Goal: Task Accomplishment & Management: Manage account settings

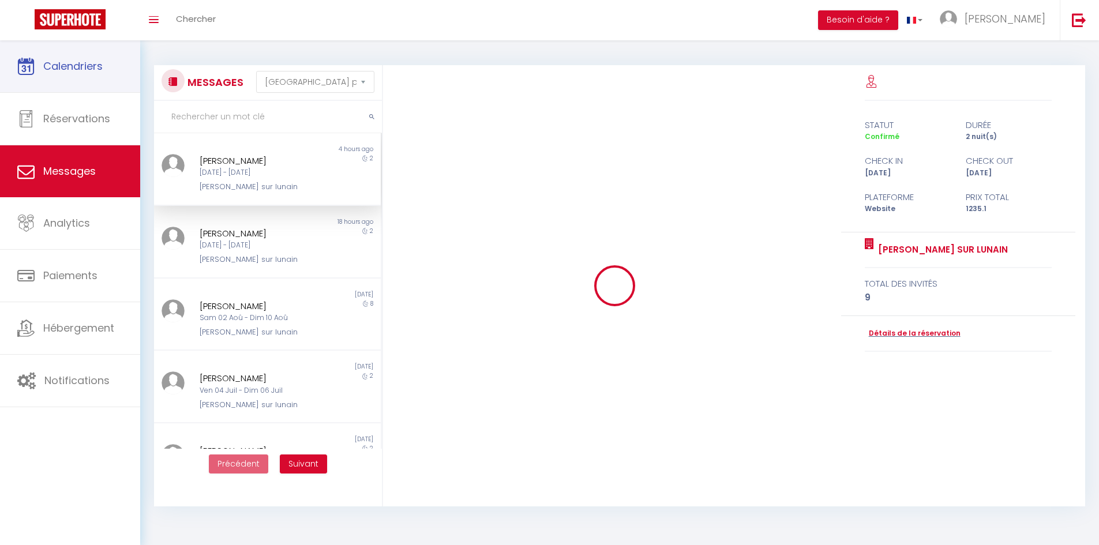
select select "message"
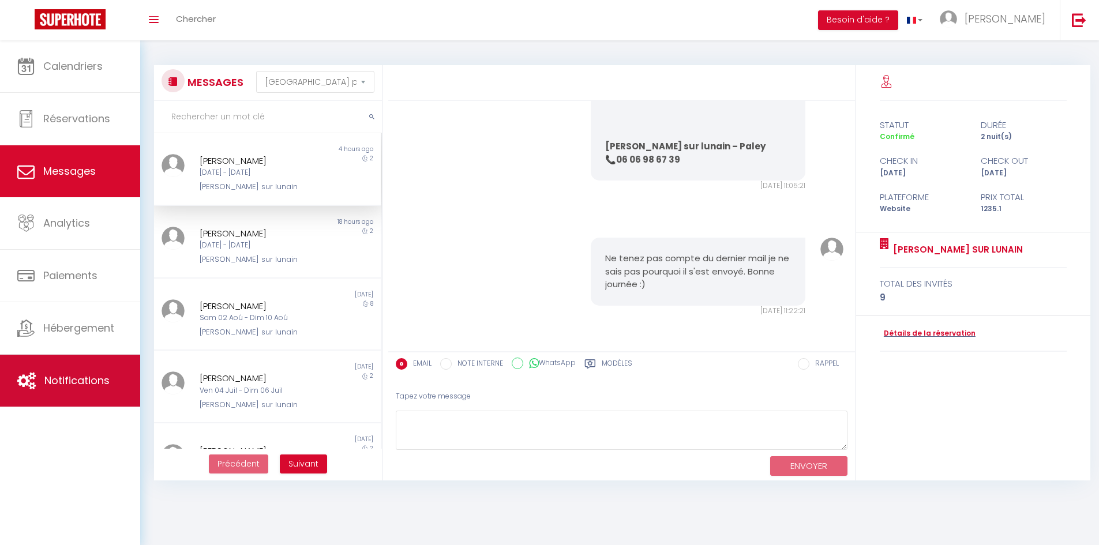
click at [49, 395] on link "Notifications" at bounding box center [70, 381] width 140 height 52
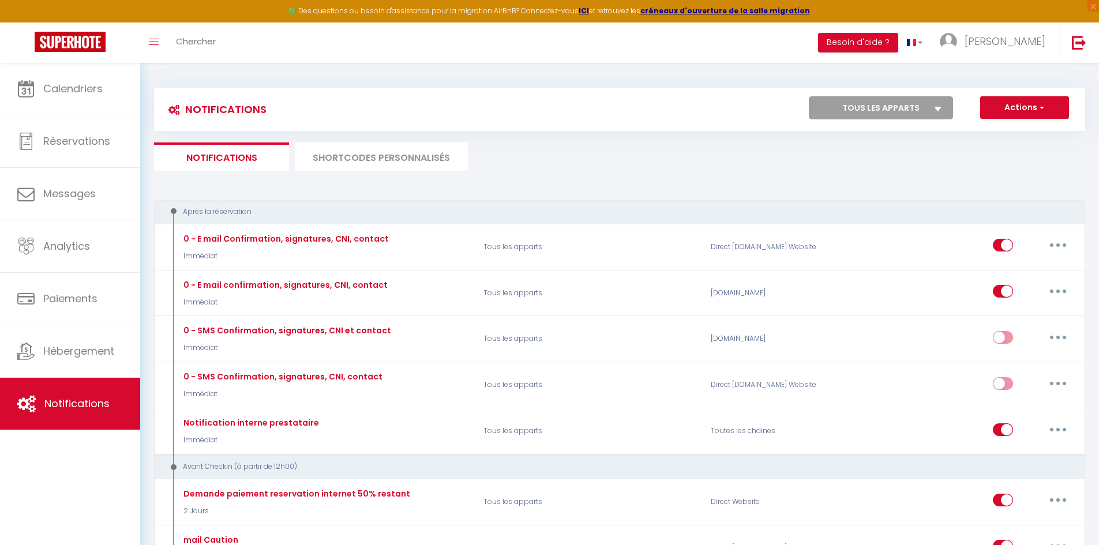
click at [398, 148] on li "SHORTCODES PERSONNALISÉS" at bounding box center [381, 157] width 173 height 28
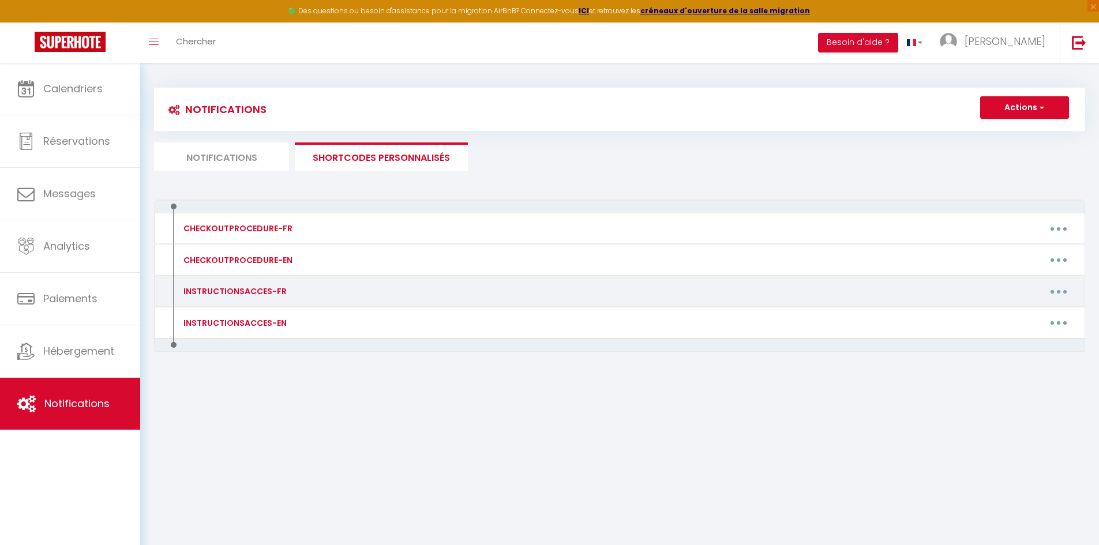
click at [1058, 287] on button "button" at bounding box center [1059, 291] width 32 height 18
click at [998, 325] on link "Editer" at bounding box center [1028, 318] width 85 height 20
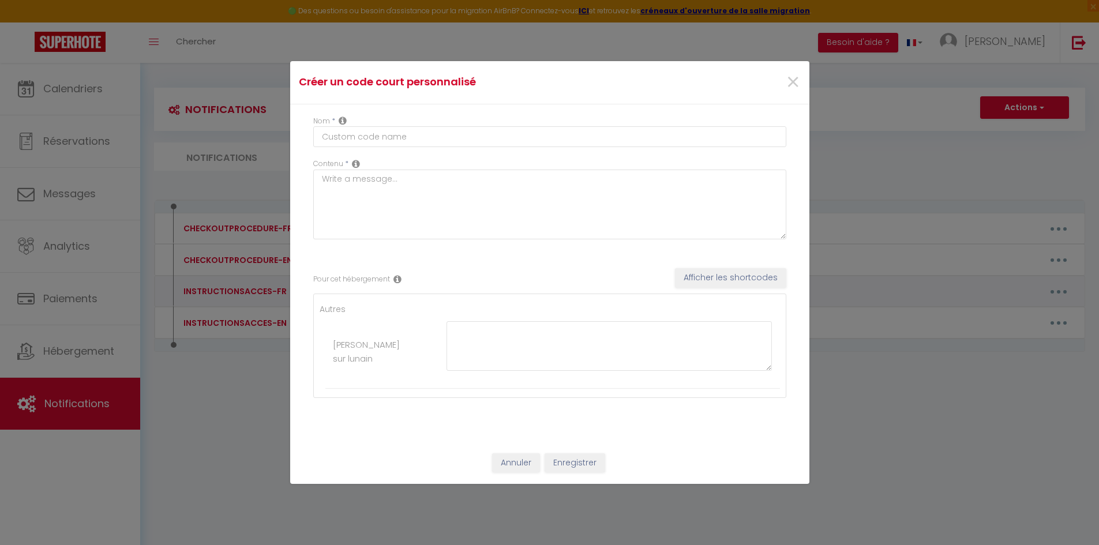
type input "INSTRUCTIONSACCES-FR"
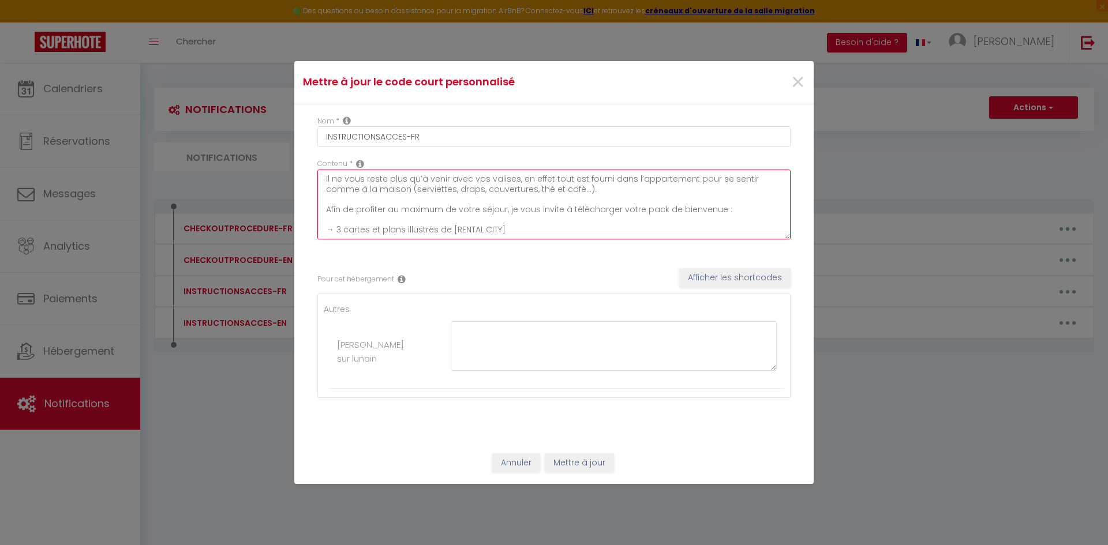
drag, startPoint x: 593, startPoint y: 192, endPoint x: 306, endPoint y: 179, distance: 286.5
click at [306, 179] on div "Nom * INSTRUCTIONSACCES-FR Contenu * Il ne vous reste plus qu’à venir avec vos …" at bounding box center [553, 273] width 519 height 338
drag, startPoint x: 738, startPoint y: 223, endPoint x: 233, endPoint y: 137, distance: 512.4
click at [233, 137] on div "Mettre à jour le code court personnalisé × Nom * INSTRUCTIONSACCES-FR Contenu *…" at bounding box center [554, 272] width 1108 height 545
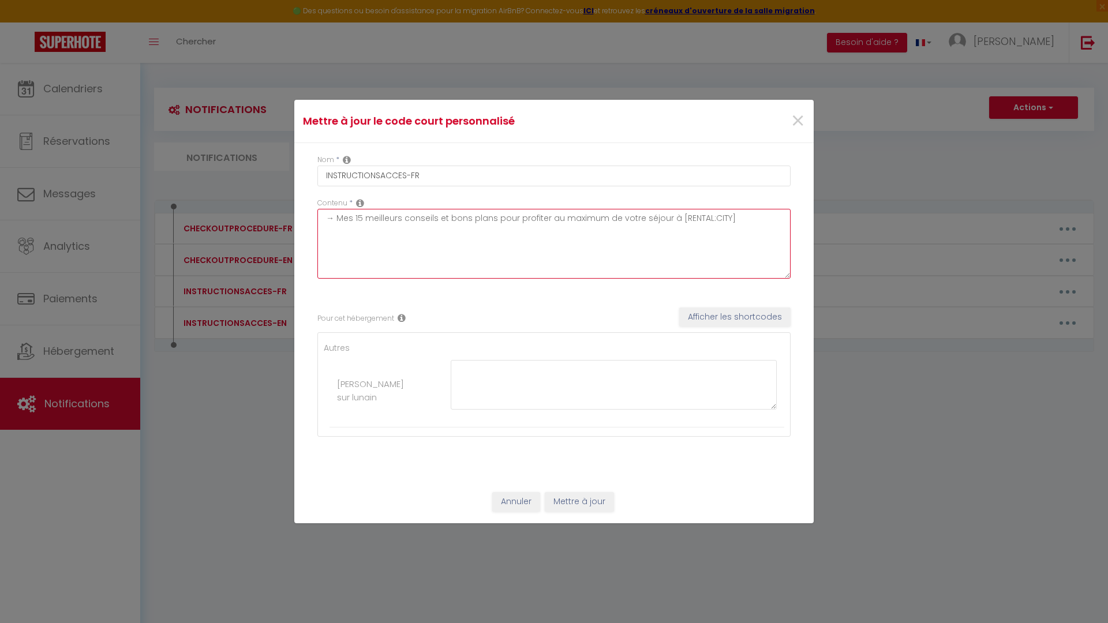
click at [698, 242] on textarea "→ Mes 15 meilleurs conseils et bons plans pour profiter au maximum de votre séj…" at bounding box center [553, 244] width 473 height 70
type textarea "→ Mes 15 meilleurs conseils et bons plans pour profiter au maximum de votre séj…"
click at [576, 298] on div "Pour cet hébergement Afficher les shortcodes Autres Lou cantou sur lunain" at bounding box center [553, 372] width 473 height 164
click at [558, 330] on div "Pour cet hébergement Afficher les shortcodes" at bounding box center [553, 319] width 473 height 23
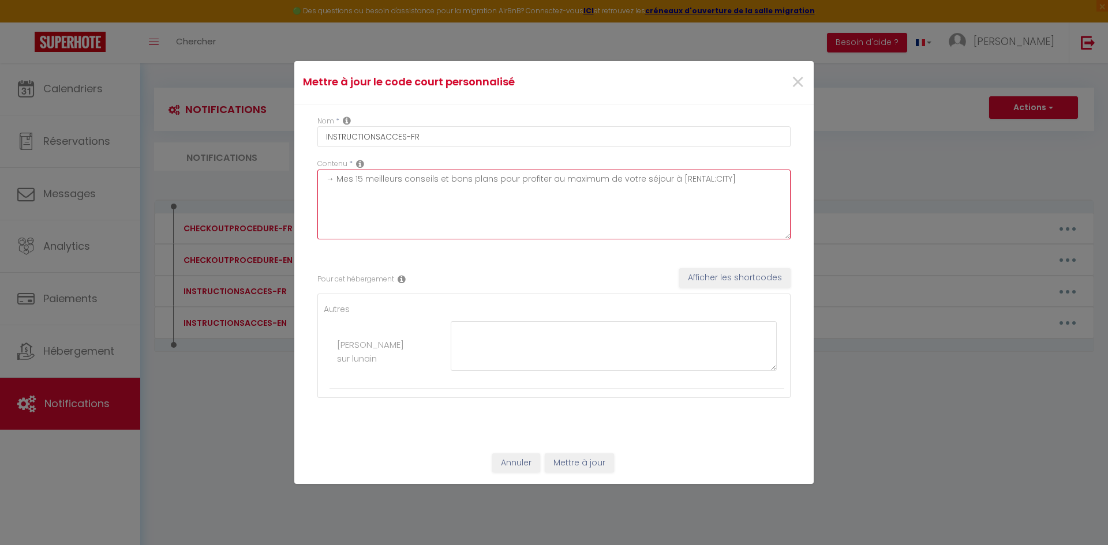
drag, startPoint x: 723, startPoint y: 192, endPoint x: 275, endPoint y: 252, distance: 451.3
click at [275, 252] on div "Mettre à jour le code court personnalisé × Nom * INSTRUCTIONSACCES-FR Contenu *…" at bounding box center [554, 272] width 1108 height 545
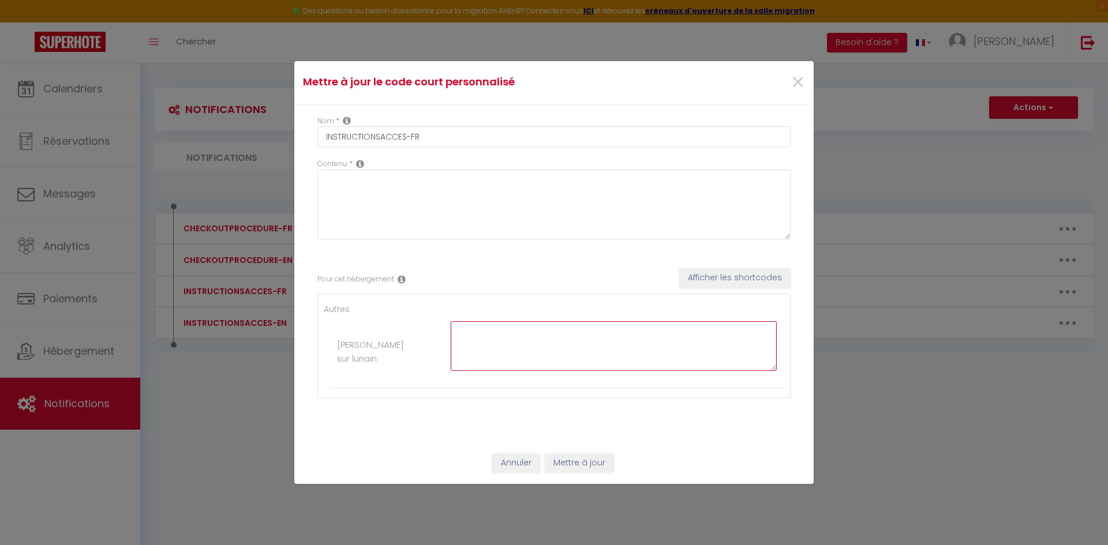
click at [500, 345] on textarea at bounding box center [614, 346] width 326 height 50
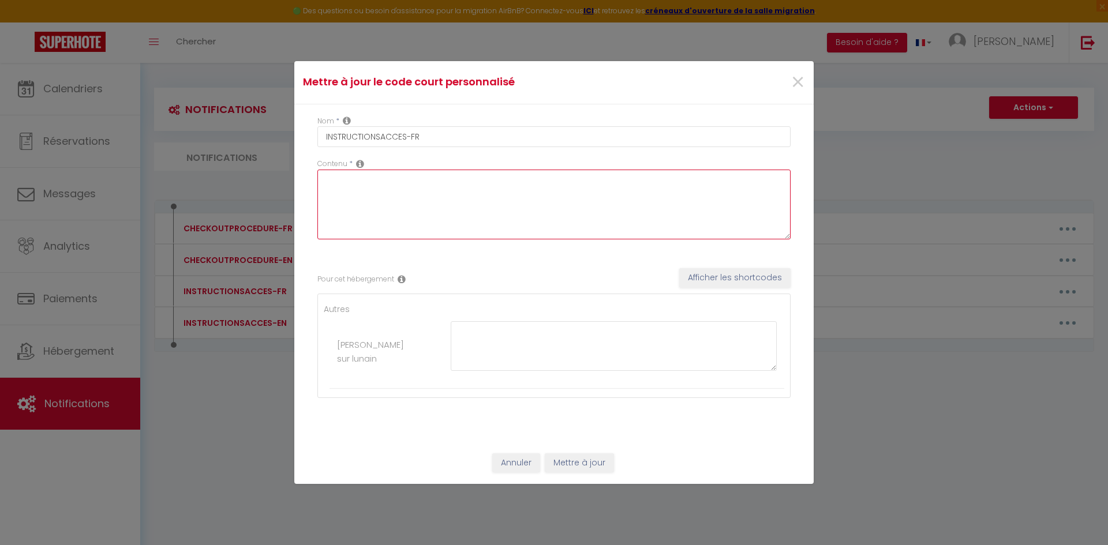
click at [375, 195] on textarea at bounding box center [553, 205] width 473 height 70
type textarea "dada"
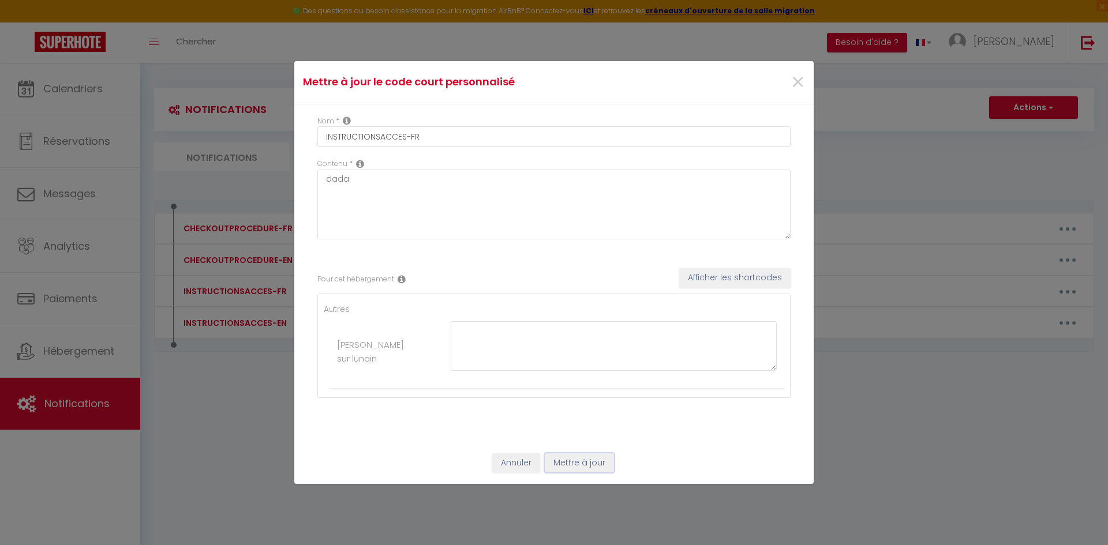
click at [588, 472] on button "Mettre à jour" at bounding box center [579, 464] width 69 height 20
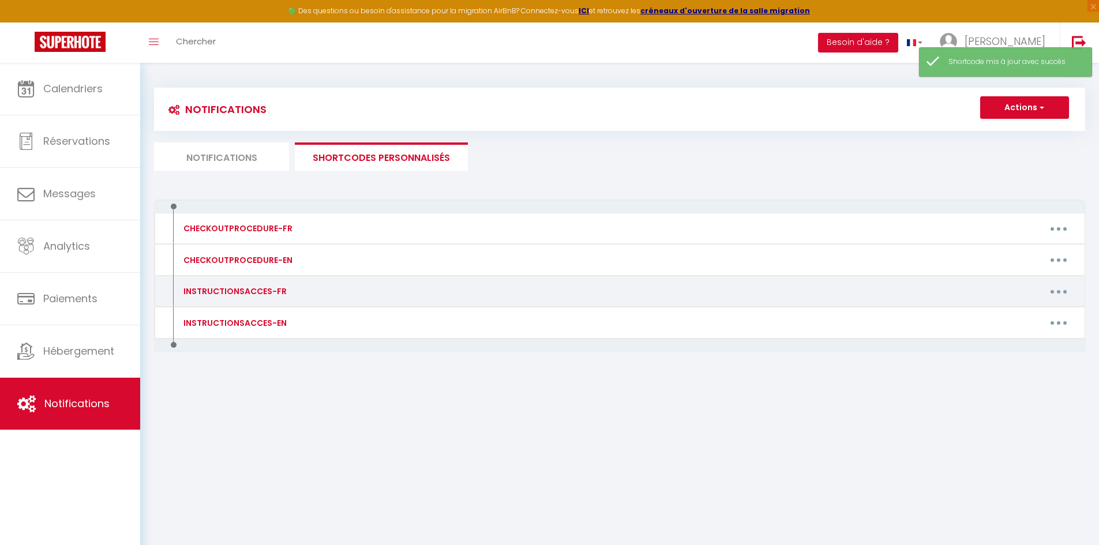
click at [1067, 295] on button "button" at bounding box center [1059, 291] width 32 height 18
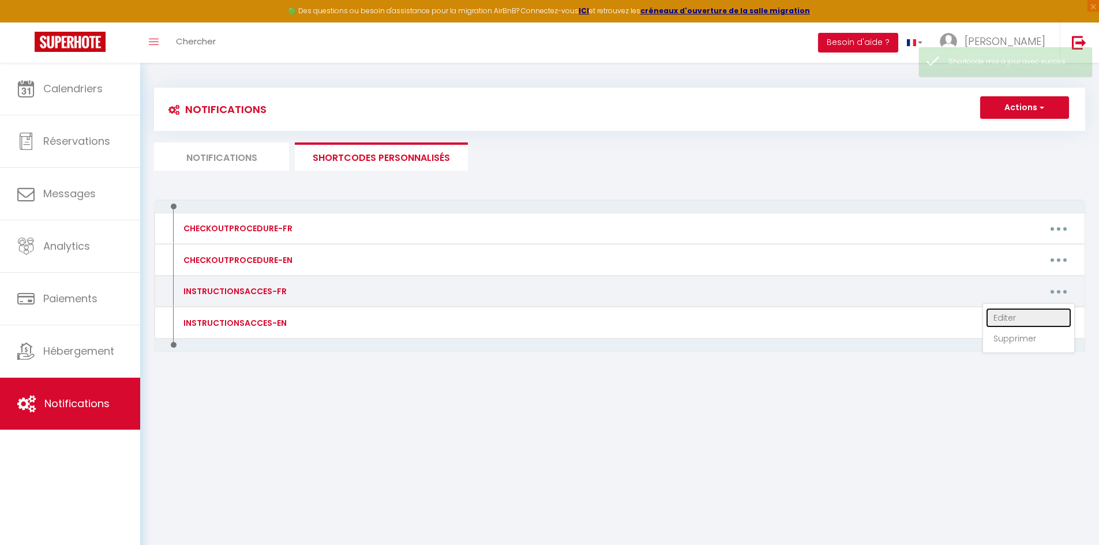
click at [1045, 315] on link "Editer" at bounding box center [1028, 318] width 85 height 20
type input "INSTRUCTIONSACCES-FR"
type textarea "dada"
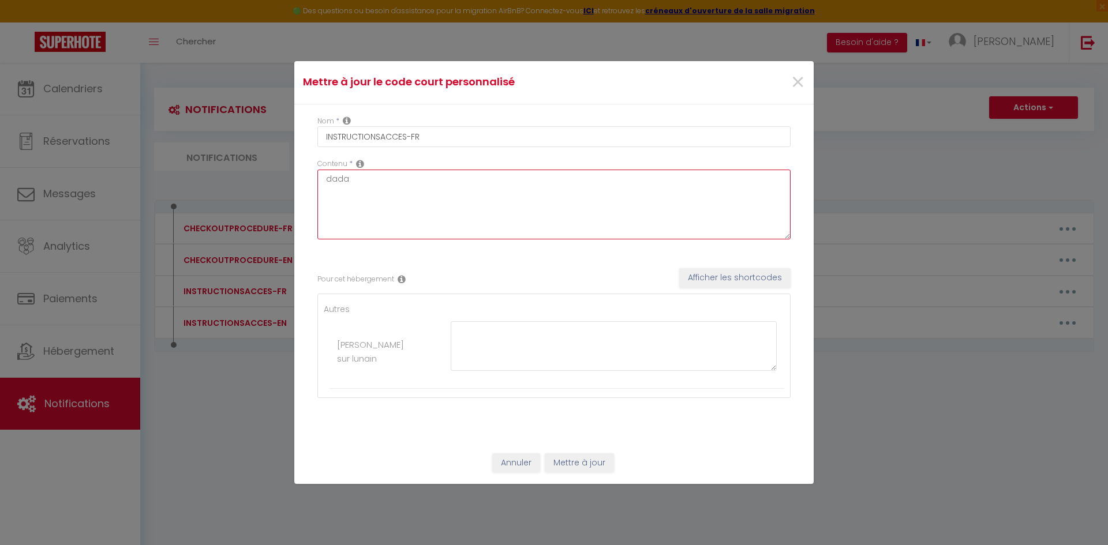
click at [402, 185] on textarea "dada" at bounding box center [553, 205] width 473 height 70
drag, startPoint x: 402, startPoint y: 185, endPoint x: 264, endPoint y: 187, distance: 138.0
click at [264, 187] on div "Mettre à jour le code court personnalisé × Nom * INSTRUCTIONSACCES-FR Contenu *…" at bounding box center [554, 272] width 1108 height 545
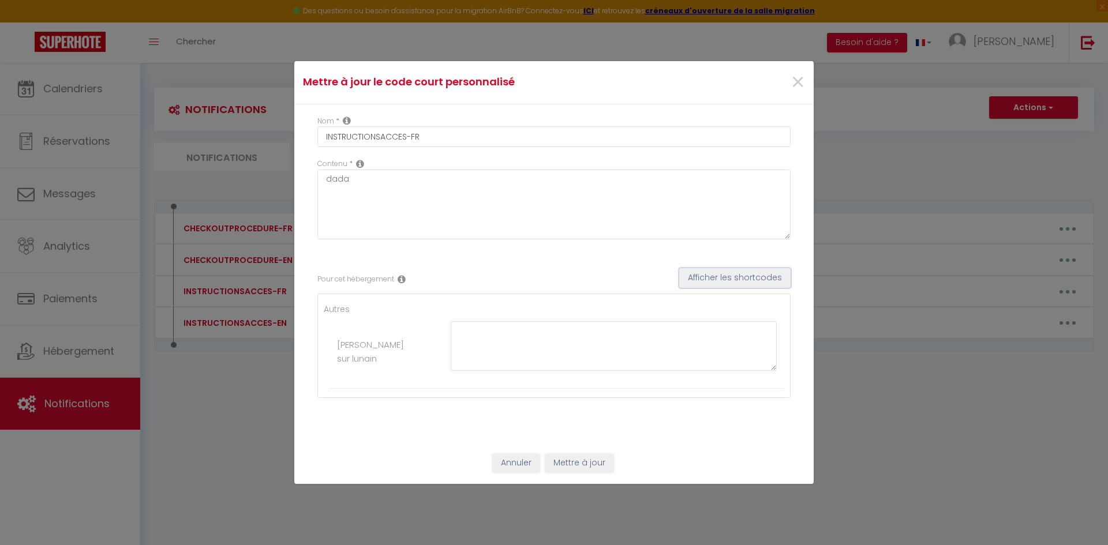
click at [742, 276] on button "Afficher les shortcodes" at bounding box center [734, 278] width 111 height 20
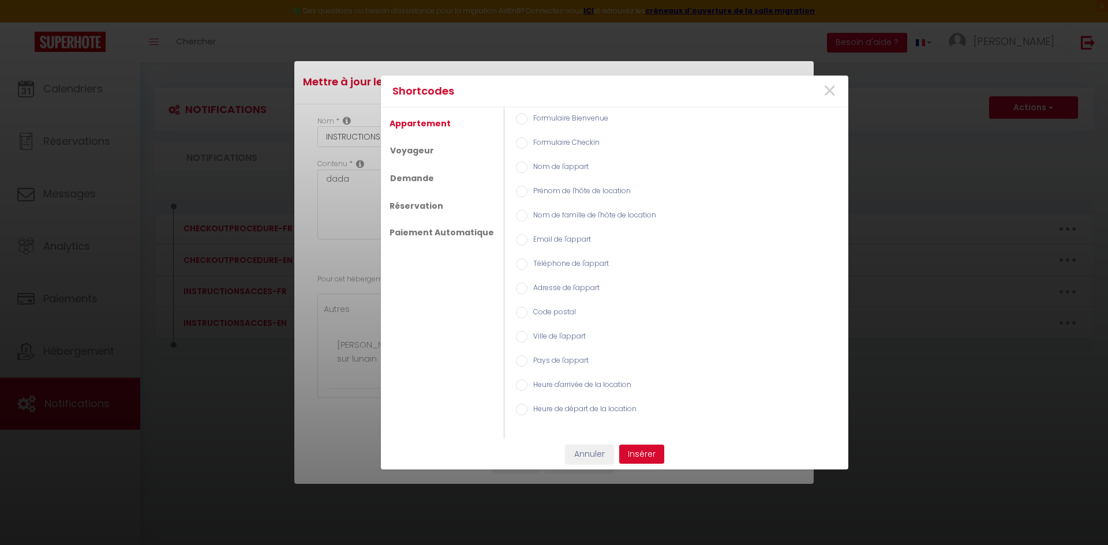
click at [306, 354] on div "Shortcodes × Appartement Voyageur Demande Réservation Paiement Automatique Form…" at bounding box center [554, 272] width 1108 height 545
click at [590, 458] on button "Annuler" at bounding box center [590, 455] width 48 height 20
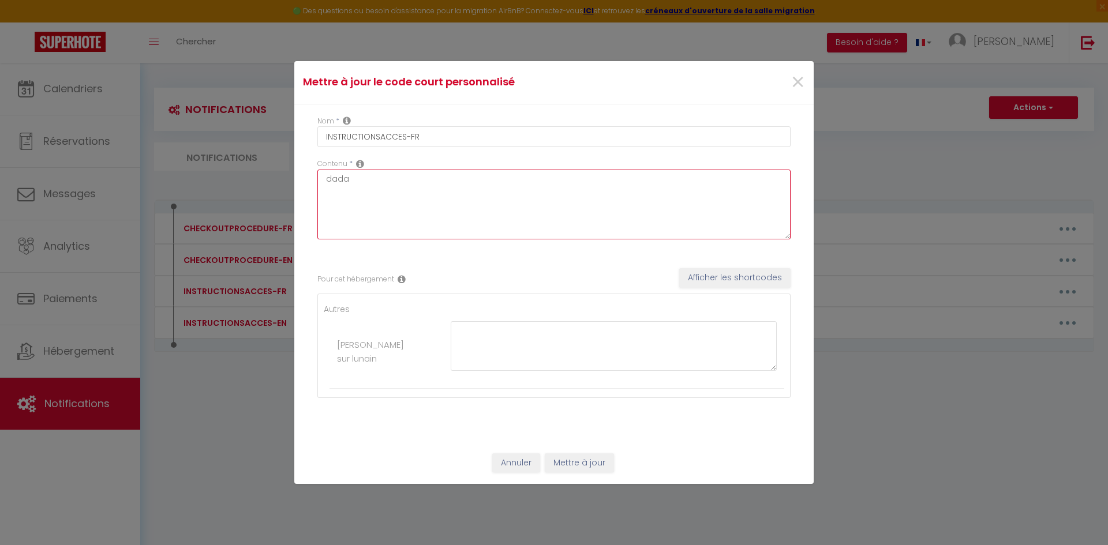
drag, startPoint x: 394, startPoint y: 182, endPoint x: 249, endPoint y: 187, distance: 145.5
click at [249, 187] on div "Mettre à jour le code court personnalisé × Nom * INSTRUCTIONSACCES-FR Contenu *…" at bounding box center [554, 272] width 1108 height 545
type textarea "d"
type textarea "P"
click at [437, 189] on textarea at bounding box center [553, 205] width 473 height 70
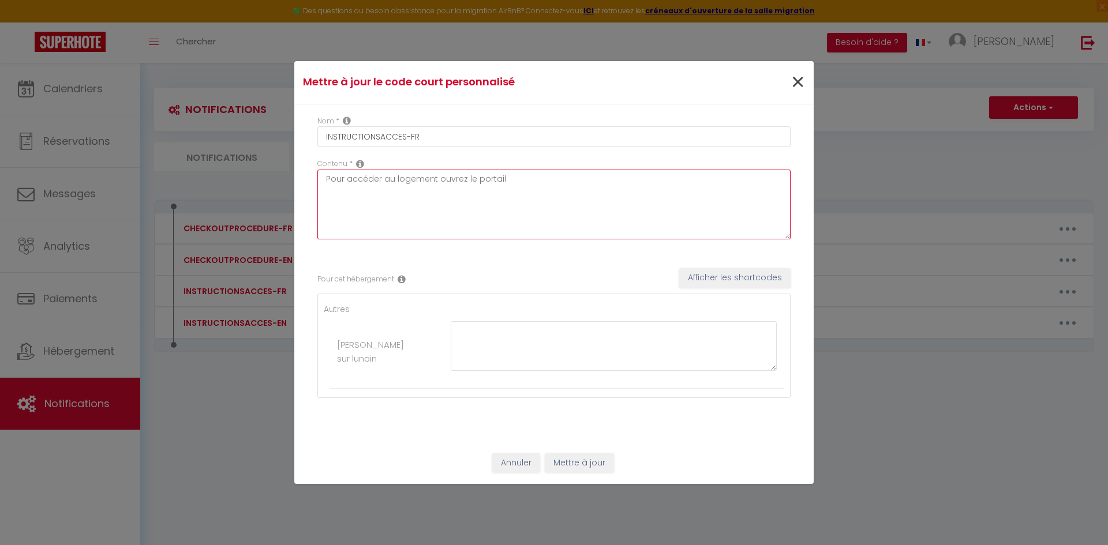
type textarea "Pour accéder au logement ouvrez le portail"
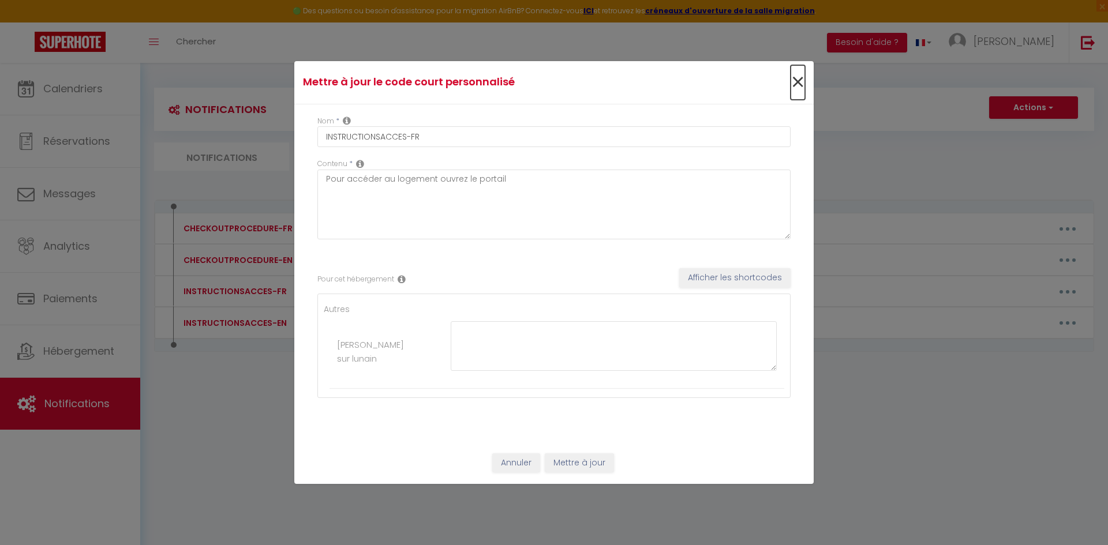
click at [799, 83] on span "×" at bounding box center [798, 82] width 14 height 35
